Goal: Task Accomplishment & Management: Manage account settings

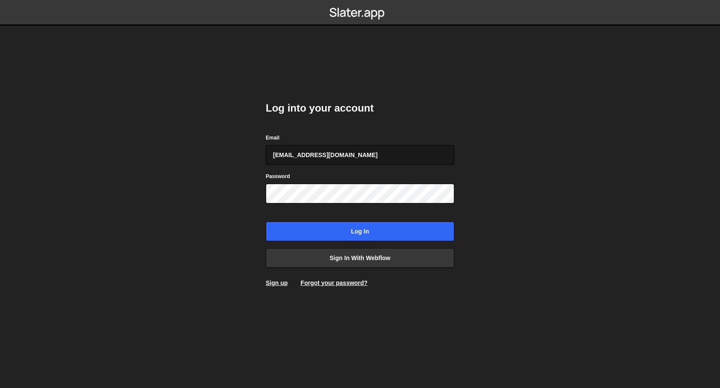
type input "[EMAIL_ADDRESS][DOMAIN_NAME]"
click at [266, 221] on input "Log in" at bounding box center [360, 231] width 189 height 20
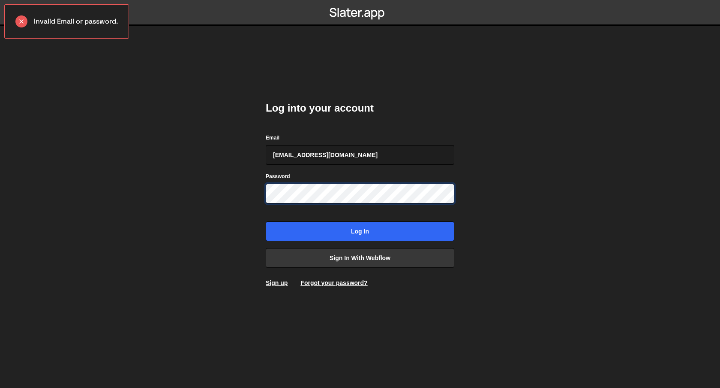
click at [266, 221] on input "Log in" at bounding box center [360, 231] width 189 height 20
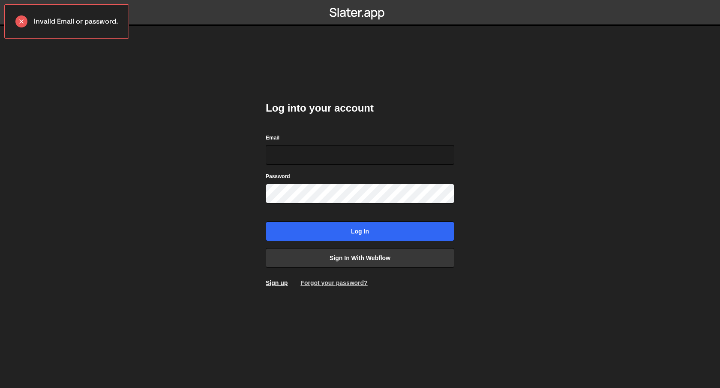
click at [321, 280] on link "Forgot your password?" at bounding box center [334, 282] width 67 height 7
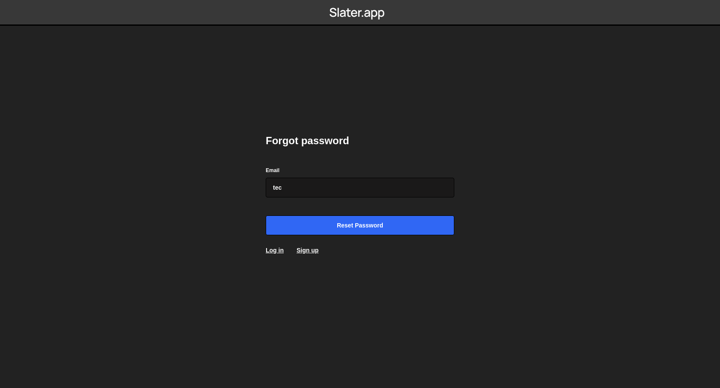
type input "[EMAIL_ADDRESS][DOMAIN_NAME]"
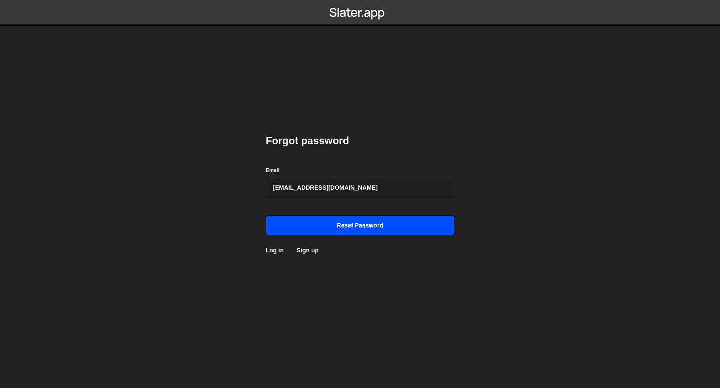
click at [332, 233] on input "Reset password" at bounding box center [360, 225] width 189 height 20
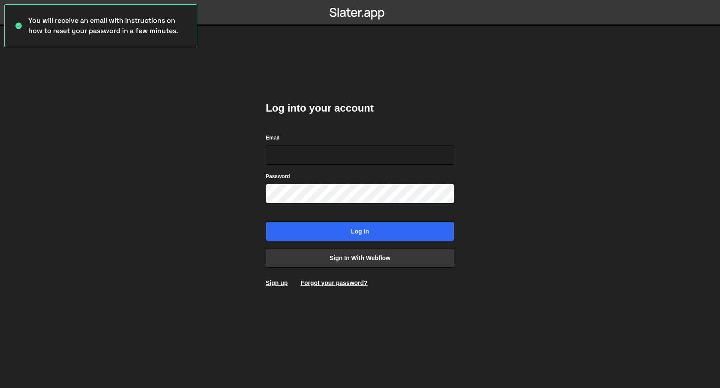
click at [331, 278] on div "Forgot your password?" at bounding box center [334, 282] width 67 height 9
click at [325, 288] on div "Log into your account Email Password Log in Sign in with Webflow Sign up Forgot…" at bounding box center [360, 193] width 189 height 211
click at [325, 285] on link "Forgot your password?" at bounding box center [334, 282] width 67 height 7
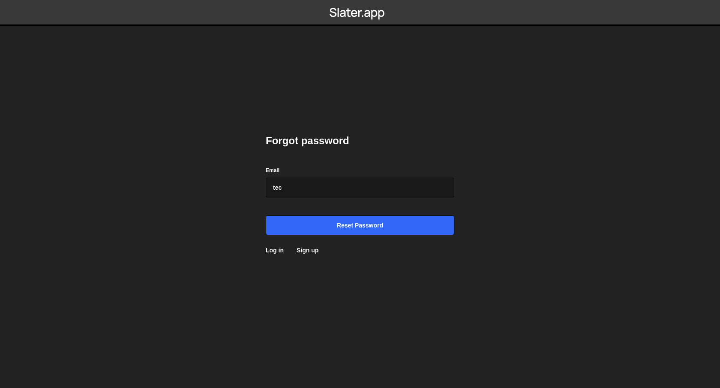
type input "[EMAIL_ADDRESS][DOMAIN_NAME]"
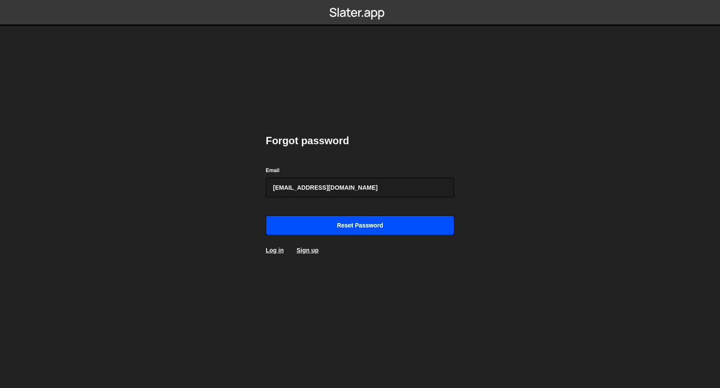
click at [330, 224] on input "Reset password" at bounding box center [360, 225] width 189 height 20
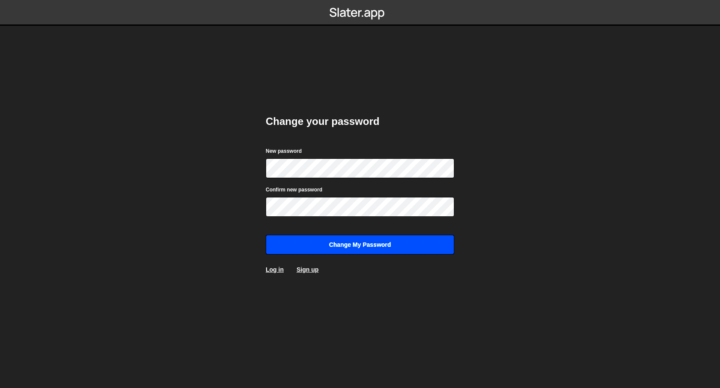
click at [341, 244] on input "Change my password" at bounding box center [360, 245] width 189 height 20
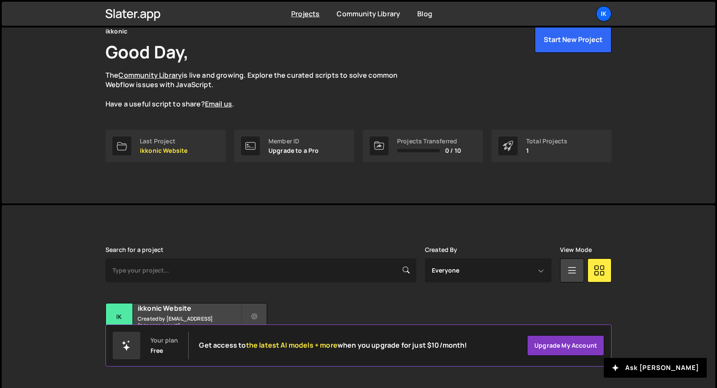
scroll to position [54, 0]
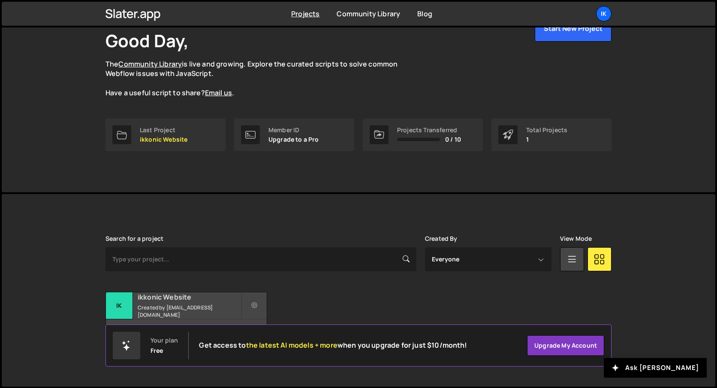
click at [211, 301] on h2 "ikkonic Website" at bounding box center [189, 296] width 103 height 9
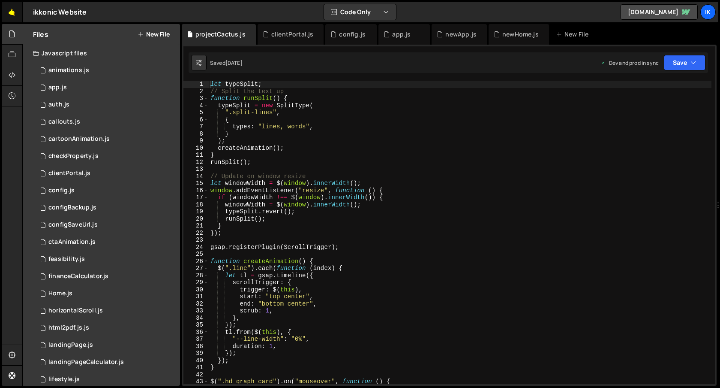
click at [10, 16] on link "🤙" at bounding box center [12, 12] width 21 height 21
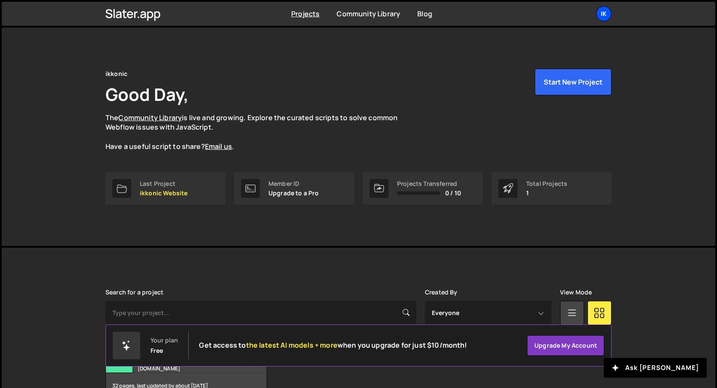
click at [601, 19] on div "ik" at bounding box center [603, 13] width 15 height 15
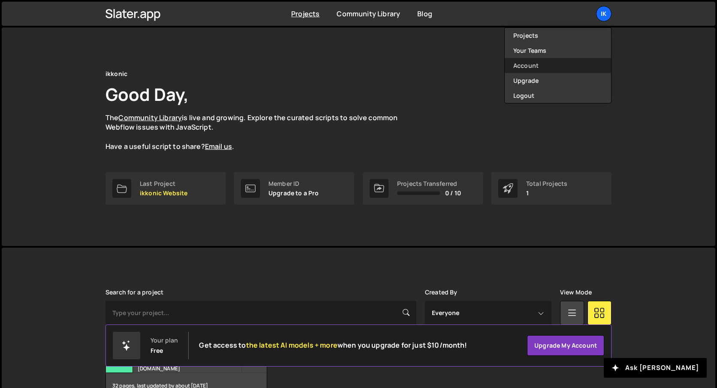
click at [528, 67] on link "Account" at bounding box center [558, 65] width 106 height 15
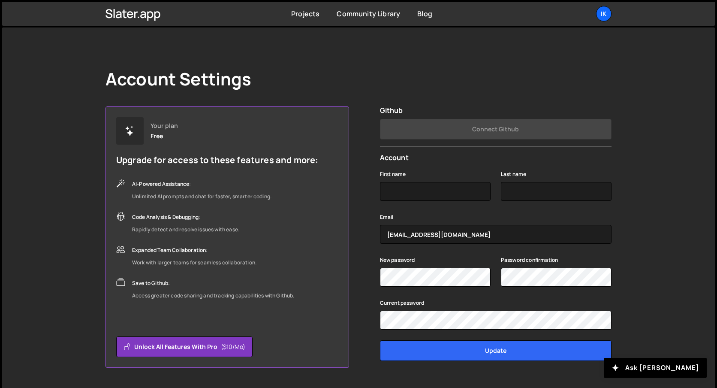
scroll to position [22, 0]
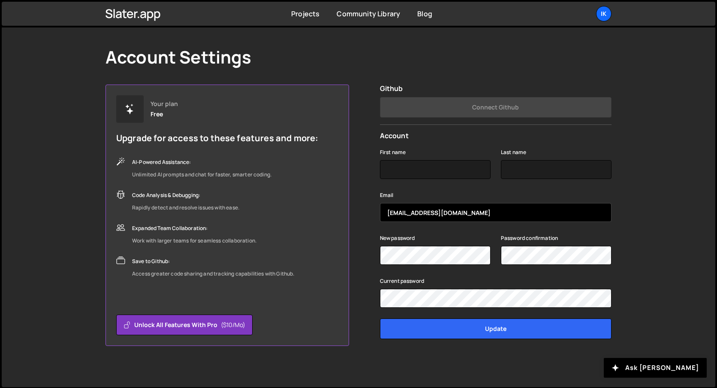
click at [395, 214] on input "[EMAIL_ADDRESS][DOMAIN_NAME]" at bounding box center [496, 212] width 232 height 19
click at [395, 214] on input "tech@ikkonic.com" at bounding box center [496, 212] width 232 height 19
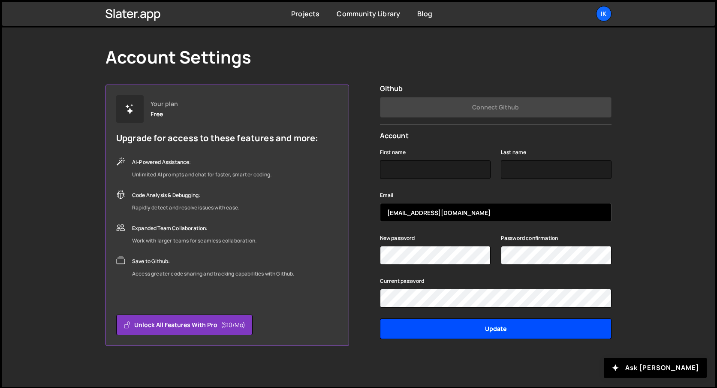
type input "[EMAIL_ADDRESS][DOMAIN_NAME]"
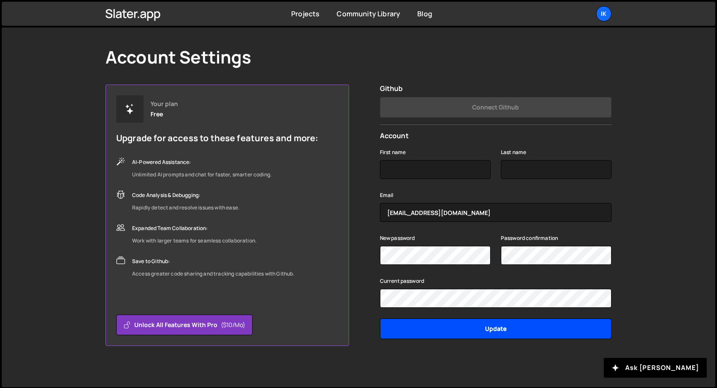
click at [435, 326] on input "Update" at bounding box center [496, 328] width 232 height 21
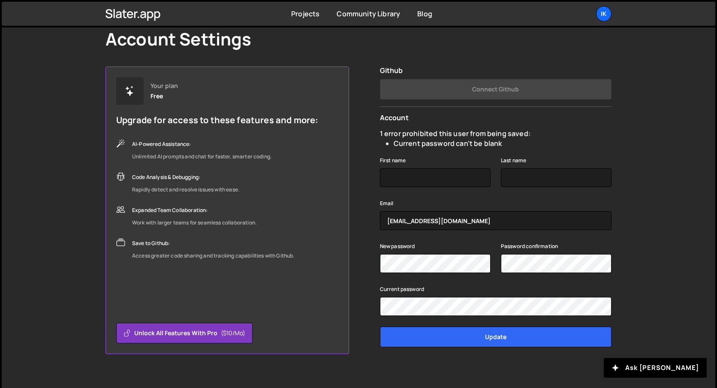
scroll to position [48, 0]
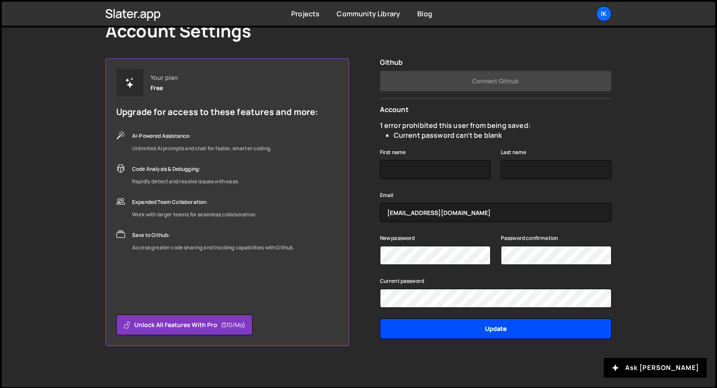
click at [475, 327] on input "Update" at bounding box center [496, 328] width 232 height 21
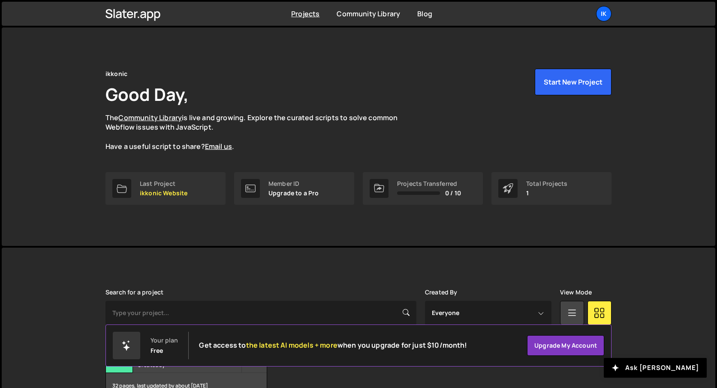
scroll to position [54, 0]
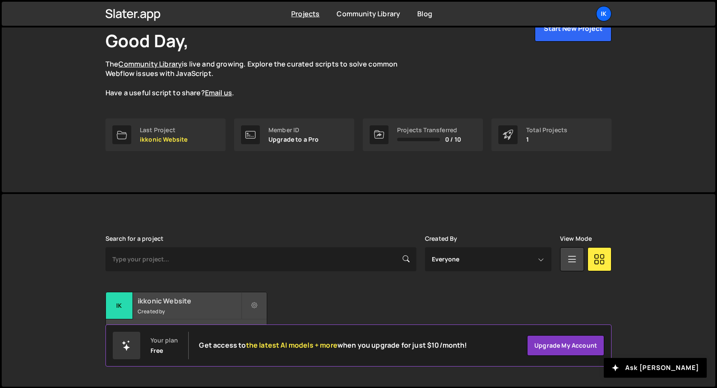
click at [185, 296] on h2 "ikkonic Website" at bounding box center [189, 300] width 103 height 9
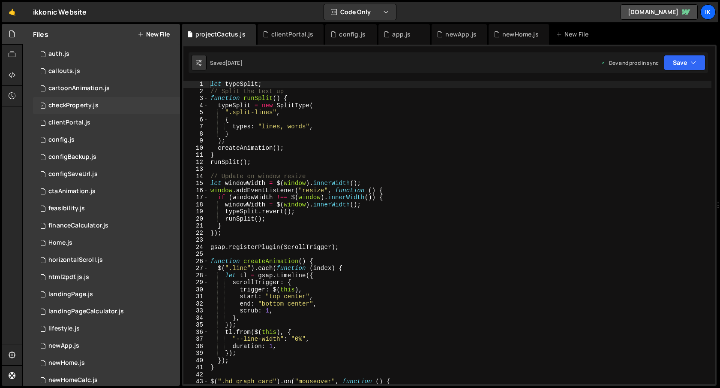
scroll to position [51, 0]
click at [71, 140] on div "config.js" at bounding box center [61, 140] width 26 height 8
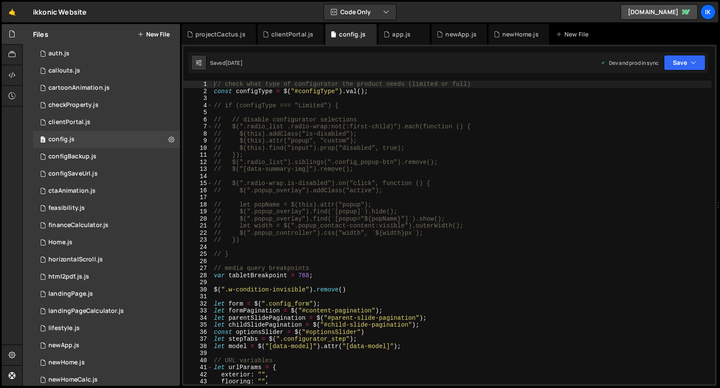
scroll to position [996, 0]
click at [324, 174] on div "// check what type of configurator the product needs (limited or full) const co…" at bounding box center [462, 239] width 500 height 317
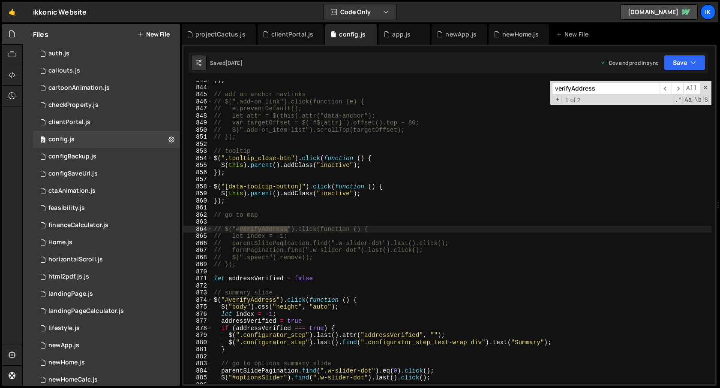
scroll to position [5961, 0]
type input "verifyAddress"
click at [679, 88] on span "​" at bounding box center [678, 88] width 12 height 12
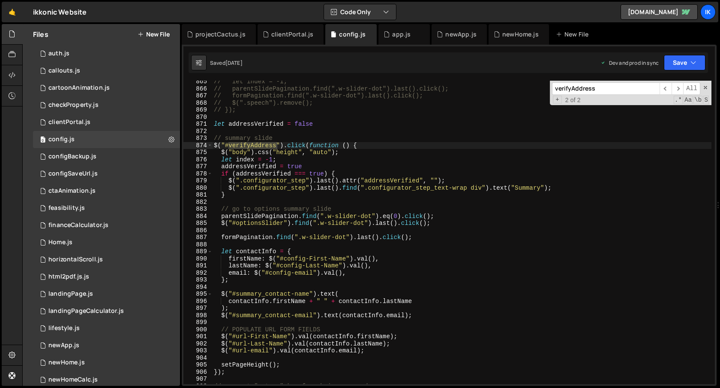
scroll to position [6117, 0]
